Goal: Task Accomplishment & Management: Manage account settings

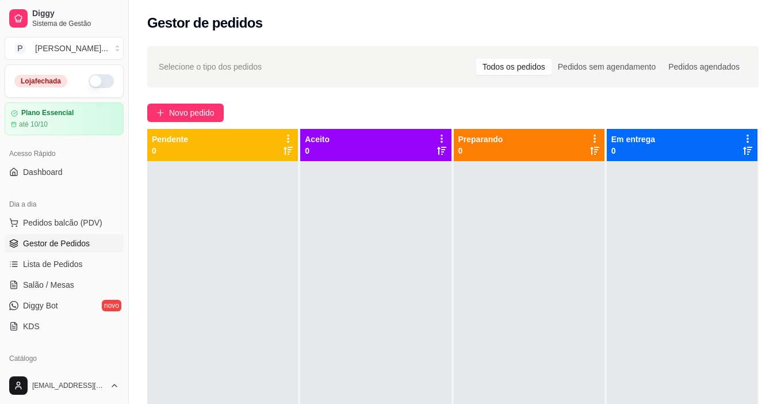
click at [90, 81] on button "button" at bounding box center [101, 81] width 25 height 14
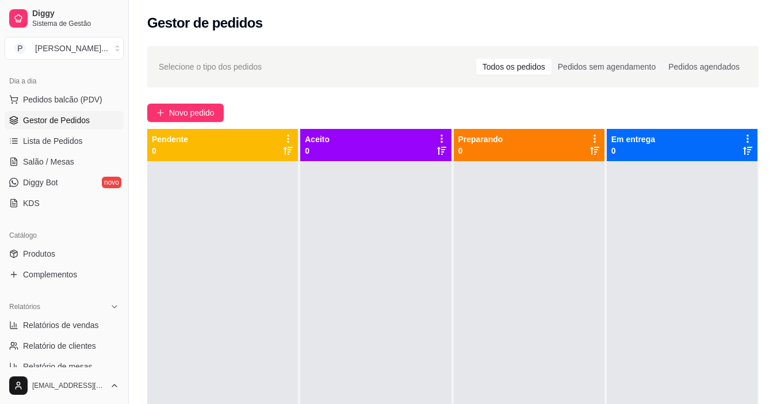
scroll to position [121, 0]
click at [36, 256] on span "Produtos" at bounding box center [39, 254] width 32 height 11
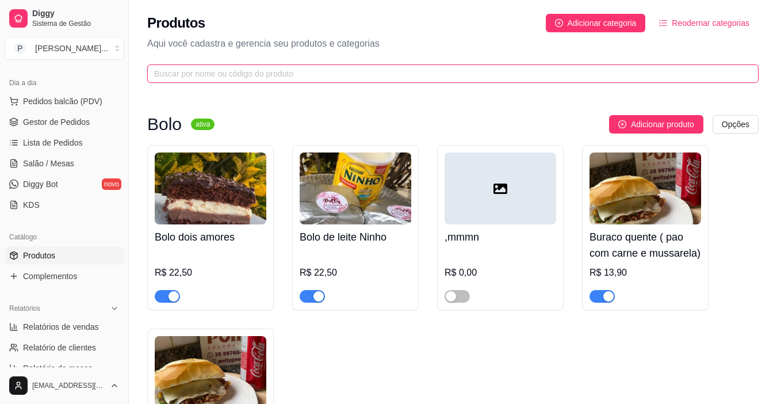
click at [261, 78] on input "text" at bounding box center [448, 73] width 588 height 13
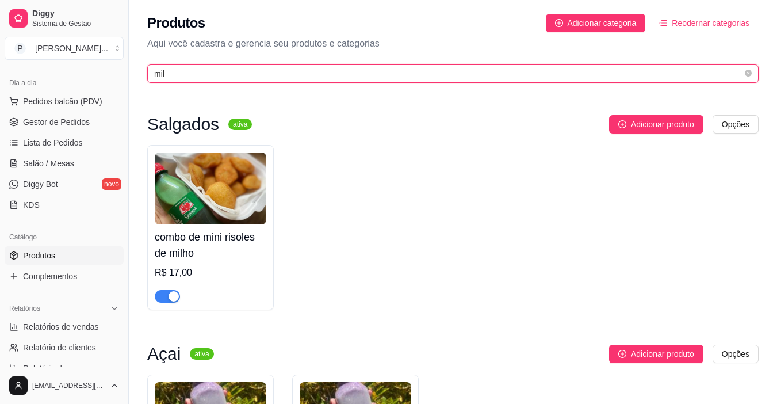
type input "mil"
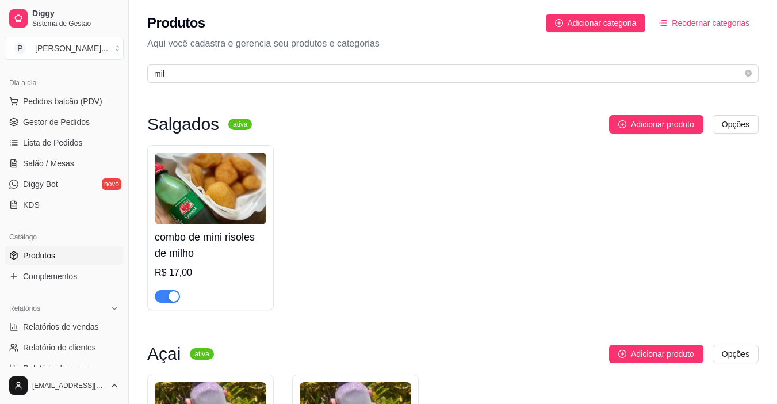
click at [655, 264] on div "combo de mini risoles de milho R$ 17,00" at bounding box center [452, 227] width 611 height 165
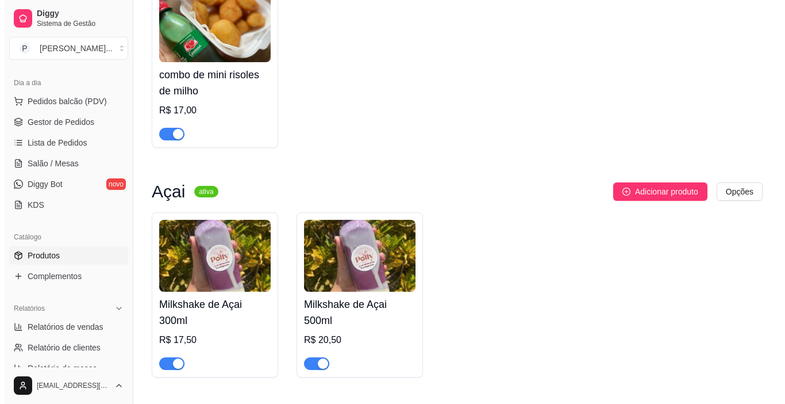
scroll to position [160, 0]
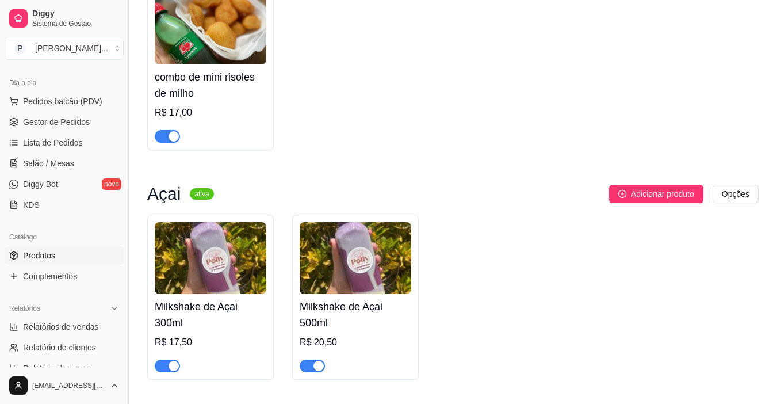
click at [355, 310] on h4 "Milkshake de Açai 500ml" at bounding box center [355, 314] width 112 height 32
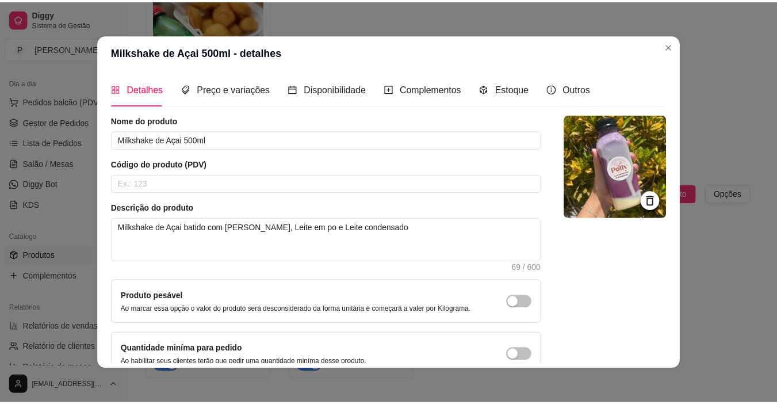
scroll to position [0, 0]
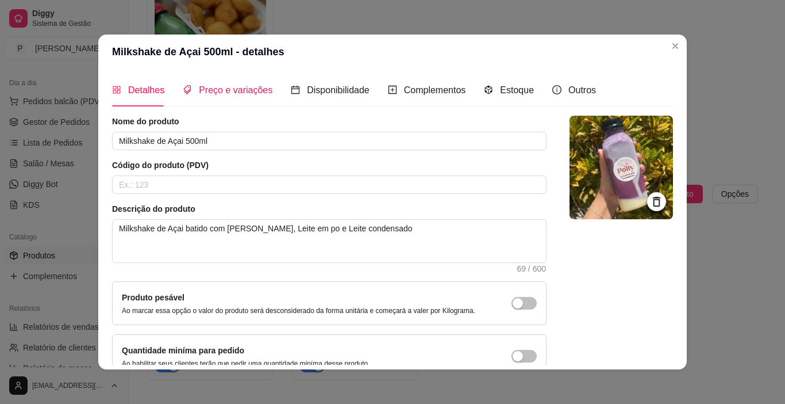
click at [247, 87] on span "Preço e variações" at bounding box center [236, 90] width 74 height 10
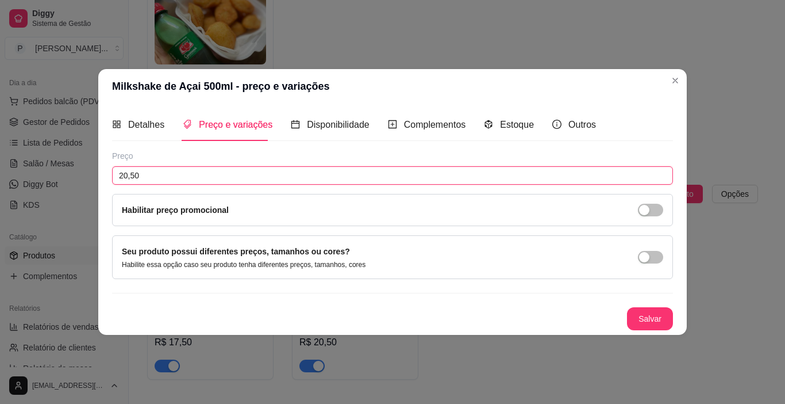
click at [197, 172] on input "20,50" at bounding box center [392, 175] width 561 height 18
type input "22,00"
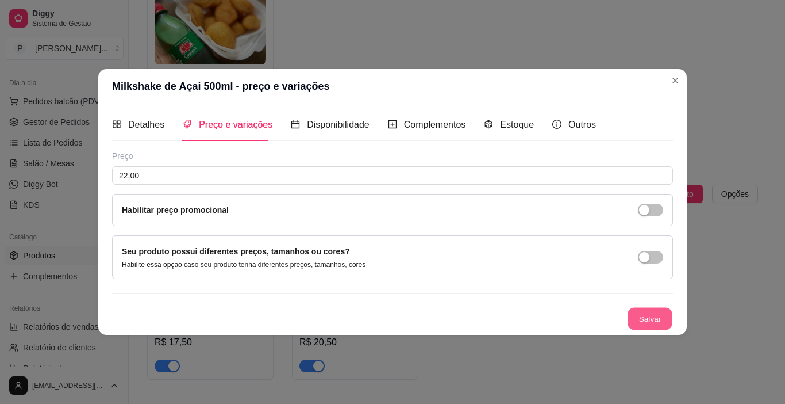
click at [660, 320] on button "Salvar" at bounding box center [650, 319] width 45 height 22
click at [648, 324] on button "Salvar" at bounding box center [650, 318] width 46 height 23
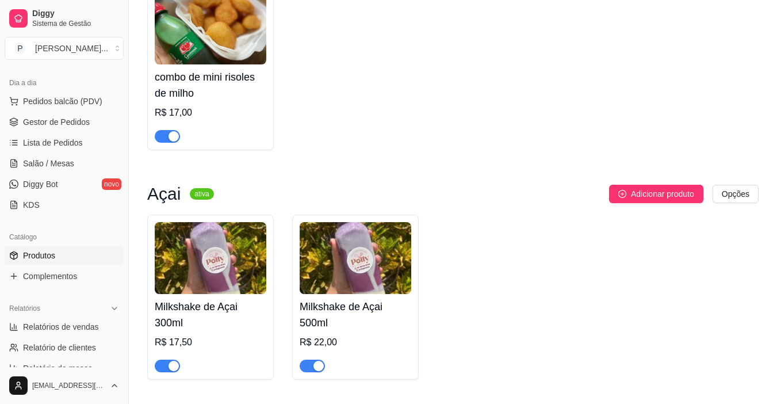
click at [193, 324] on h4 "Milkshake de Açai 300ml" at bounding box center [211, 314] width 112 height 32
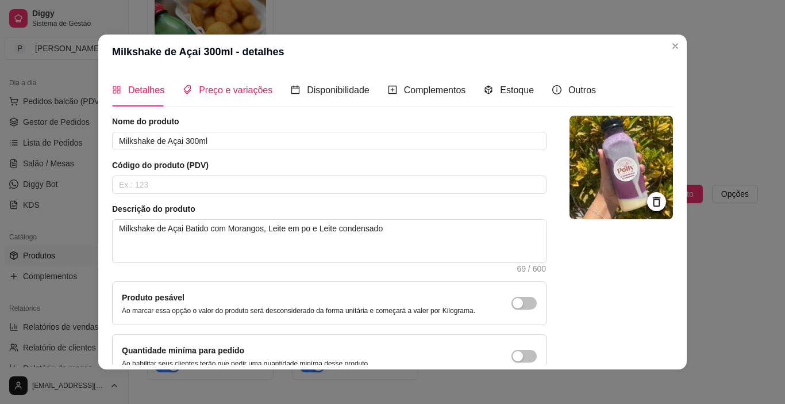
click at [228, 87] on span "Preço e variações" at bounding box center [236, 90] width 74 height 10
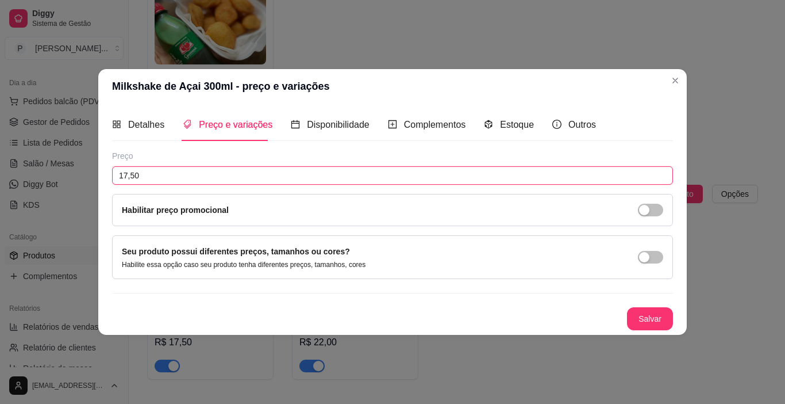
click at [191, 172] on input "17,50" at bounding box center [392, 175] width 561 height 18
type input "18,50"
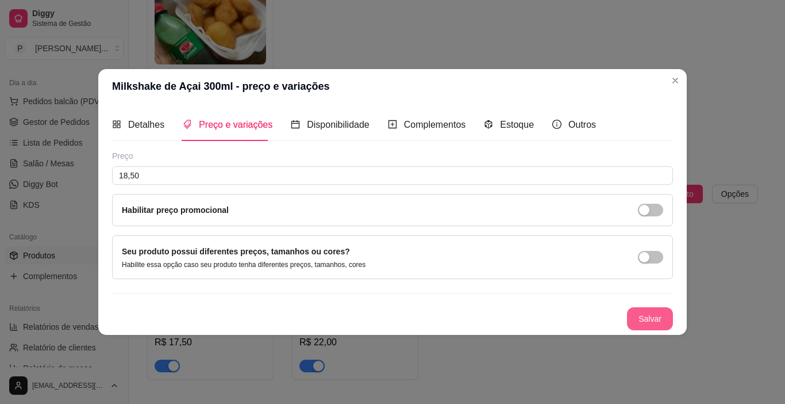
click at [660, 323] on button "Salvar" at bounding box center [650, 318] width 46 height 23
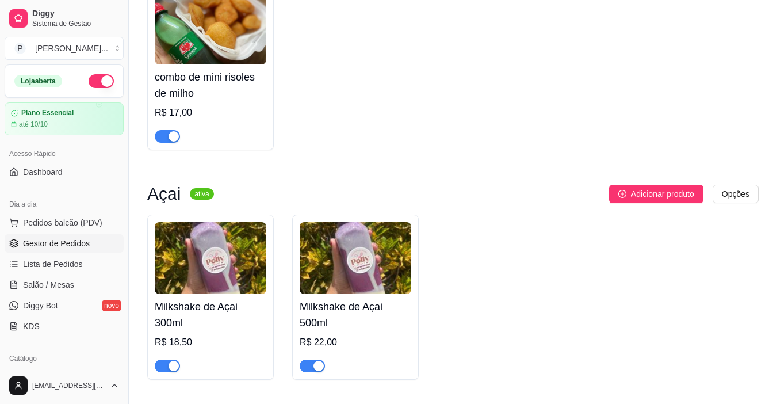
click at [64, 238] on span "Gestor de Pedidos" at bounding box center [56, 242] width 67 height 11
